Goal: Find specific page/section: Find specific page/section

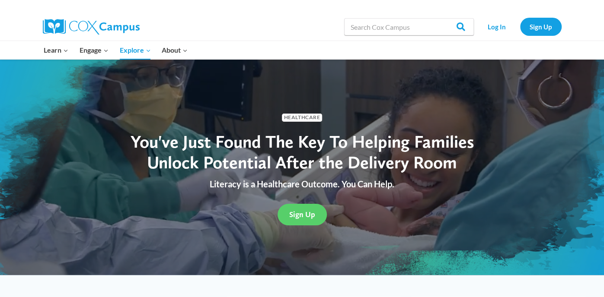
click at [62, 51] on button "Child menu of Learn" at bounding box center [56, 50] width 36 height 18
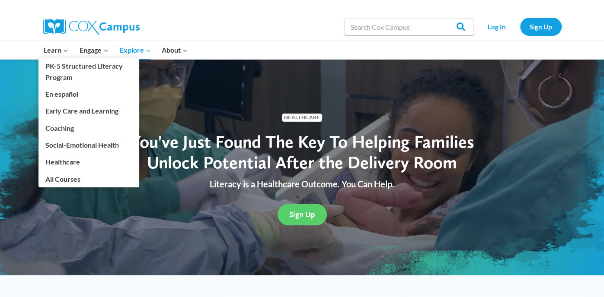
click at [116, 117] on link "Early Care and Learning" at bounding box center [88, 111] width 101 height 16
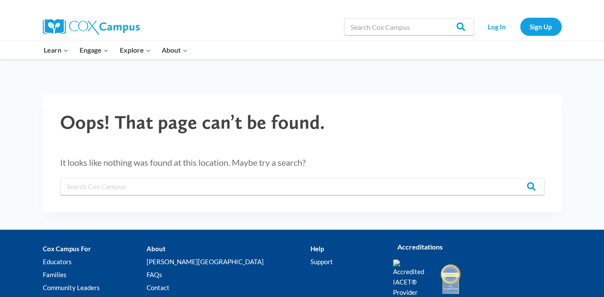
click at [61, 49] on button "Child menu of Learn" at bounding box center [56, 50] width 36 height 18
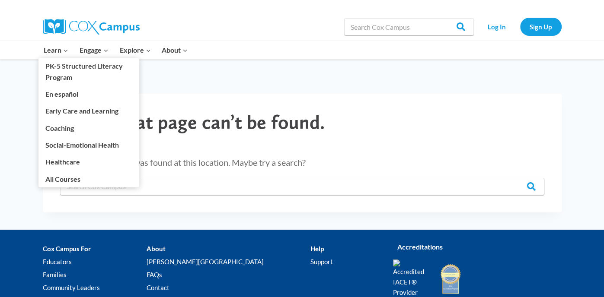
click at [120, 112] on link "Early Care and Learning" at bounding box center [88, 111] width 101 height 16
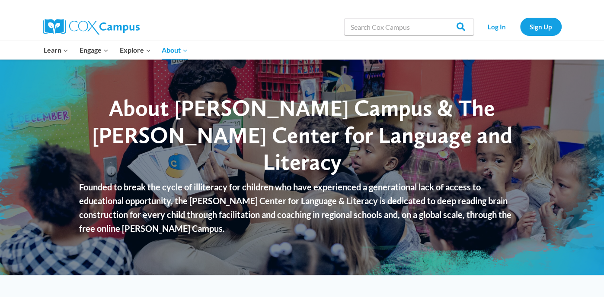
click at [62, 53] on button "Child menu of Learn" at bounding box center [56, 50] width 36 height 18
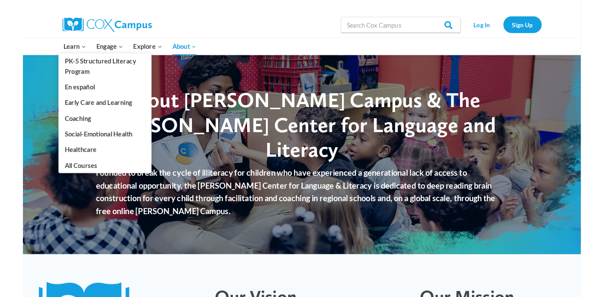
scroll to position [1, 0]
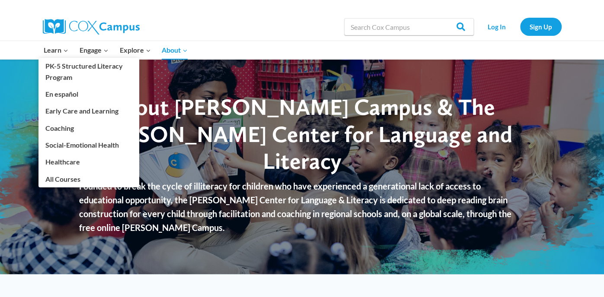
click at [102, 57] on button "Child menu of Engage" at bounding box center [94, 50] width 40 height 18
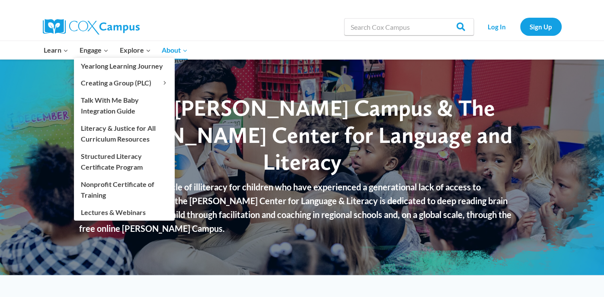
scroll to position [0, 0]
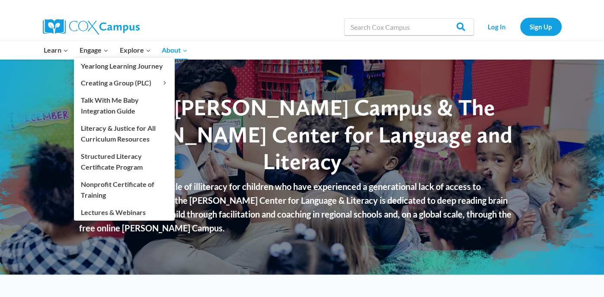
click at [254, 34] on div "Search in https://coxcampus.org/ Search Search Log In Sign Up" at bounding box center [402, 27] width 320 height 28
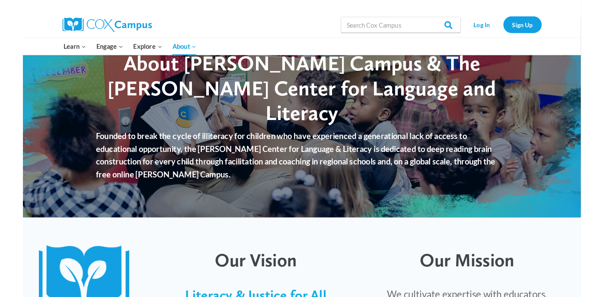
scroll to position [0, 0]
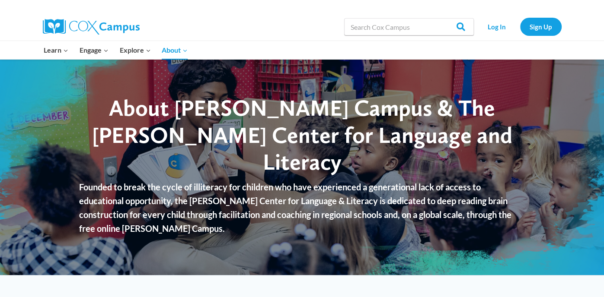
click at [69, 57] on button "Child menu of Learn" at bounding box center [56, 50] width 36 height 18
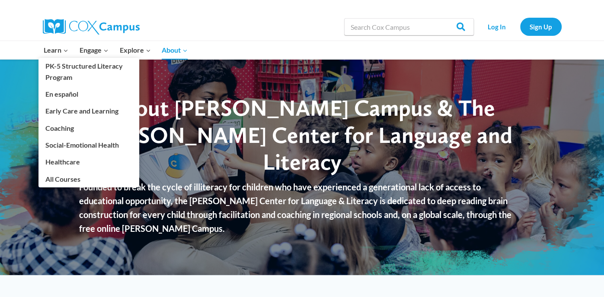
click at [276, 30] on div "Search in https://coxcampus.org/ Search Search Log In Sign Up" at bounding box center [402, 27] width 320 height 28
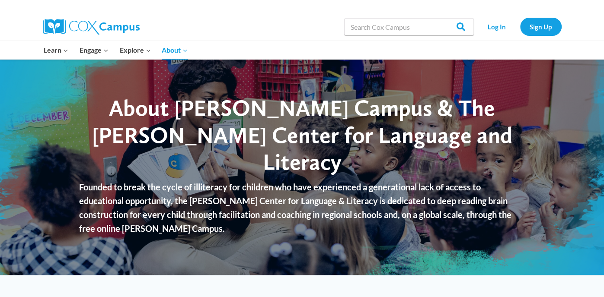
click at [504, 30] on link "Log In" at bounding box center [497, 27] width 38 height 18
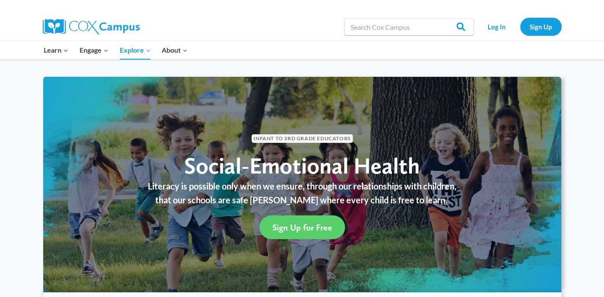
click at [183, 49] on button "Child menu of About" at bounding box center [174, 50] width 37 height 18
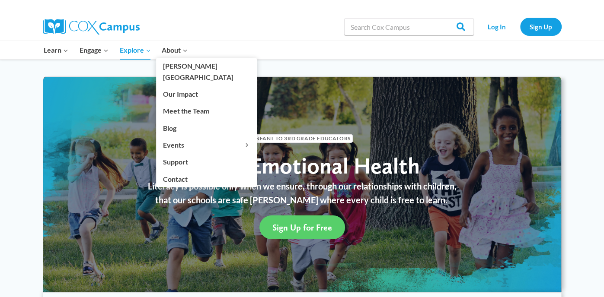
click at [305, 24] on div "Search in https://coxcampus.org/ Search Search Log In Sign Up" at bounding box center [402, 27] width 320 height 28
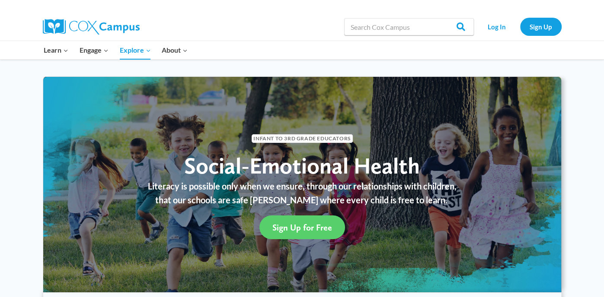
click at [154, 53] on button "Child menu of Explore" at bounding box center [135, 50] width 42 height 18
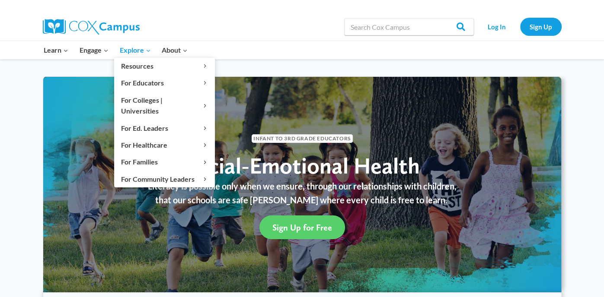
click at [102, 55] on button "Child menu of Engage" at bounding box center [94, 50] width 40 height 18
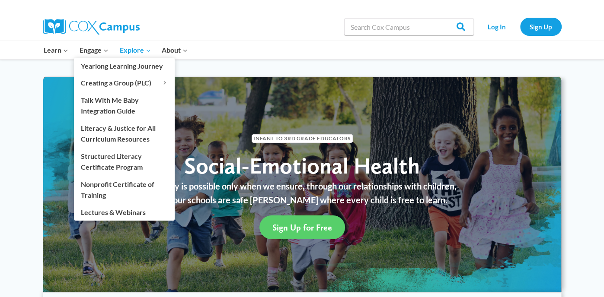
click at [0, 0] on link "PK-5 Structured Literacy Program" at bounding box center [0, 0] width 0 height 0
